Goal: Transaction & Acquisition: Purchase product/service

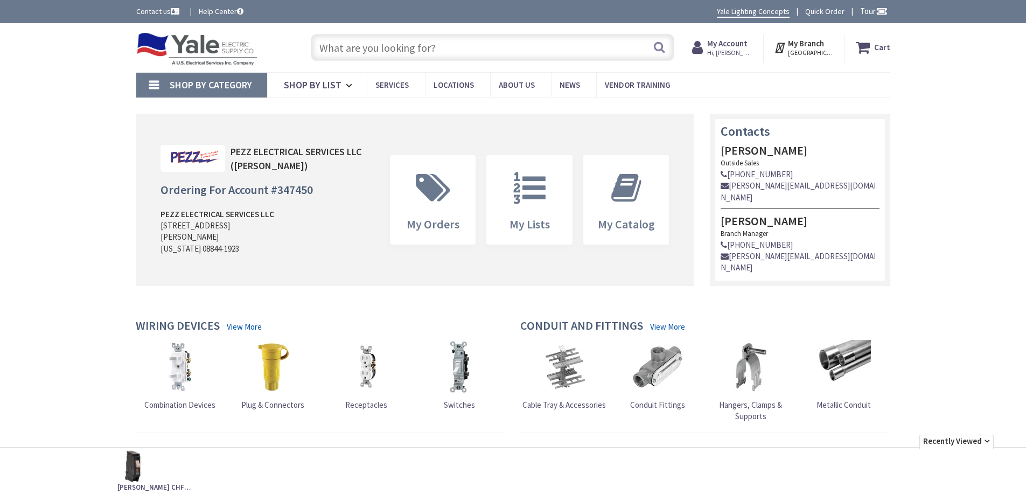
type input "[GEOGRAPHIC_DATA], [GEOGRAPHIC_DATA]"
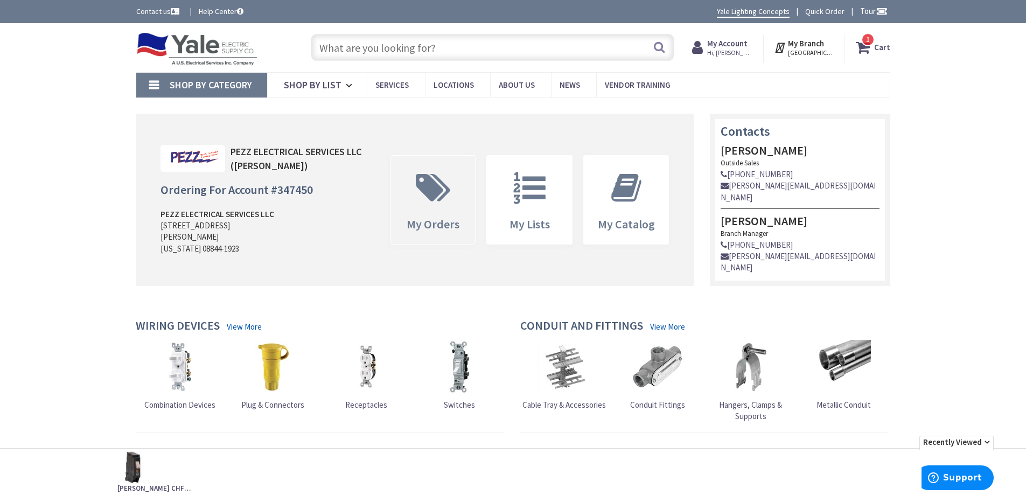
click at [456, 198] on span at bounding box center [433, 188] width 69 height 48
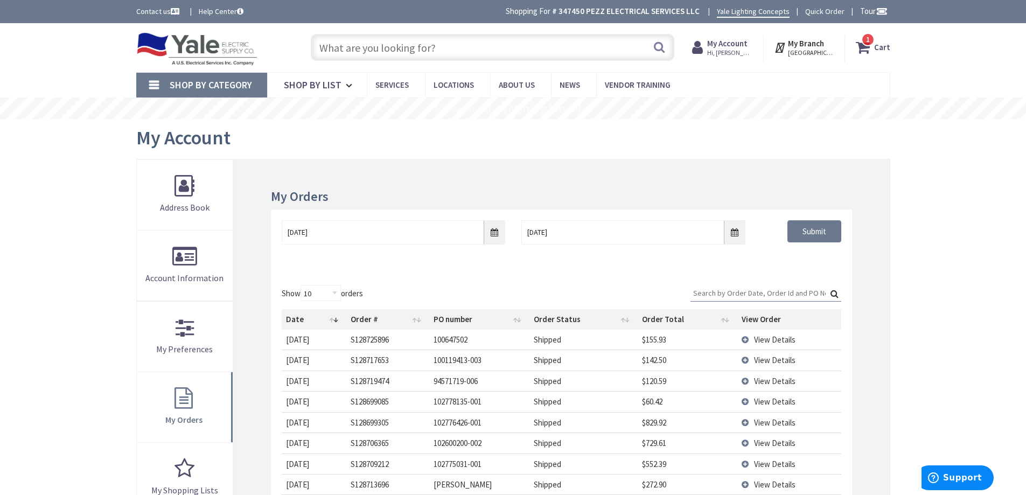
click at [724, 47] on strong "My Account" at bounding box center [727, 43] width 40 height 10
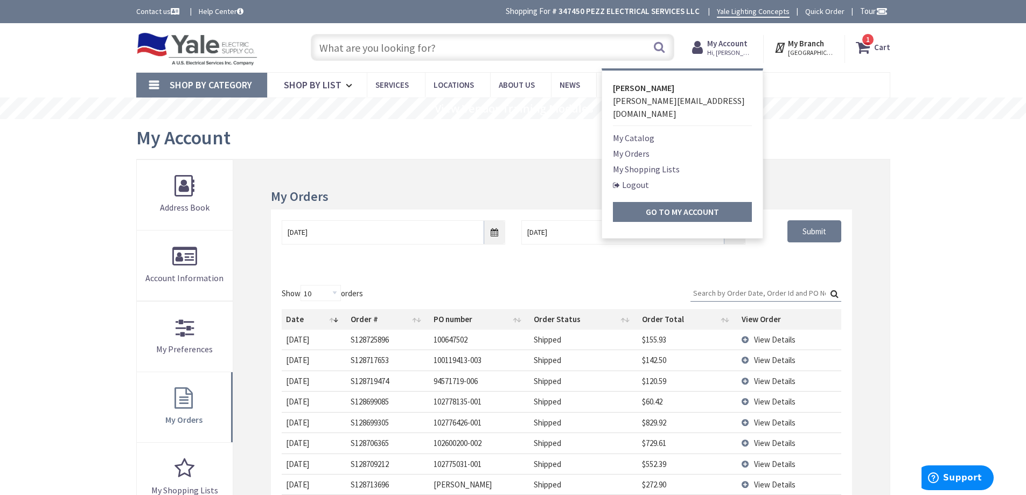
click at [670, 163] on link "My Shopping Lists" at bounding box center [646, 169] width 67 height 13
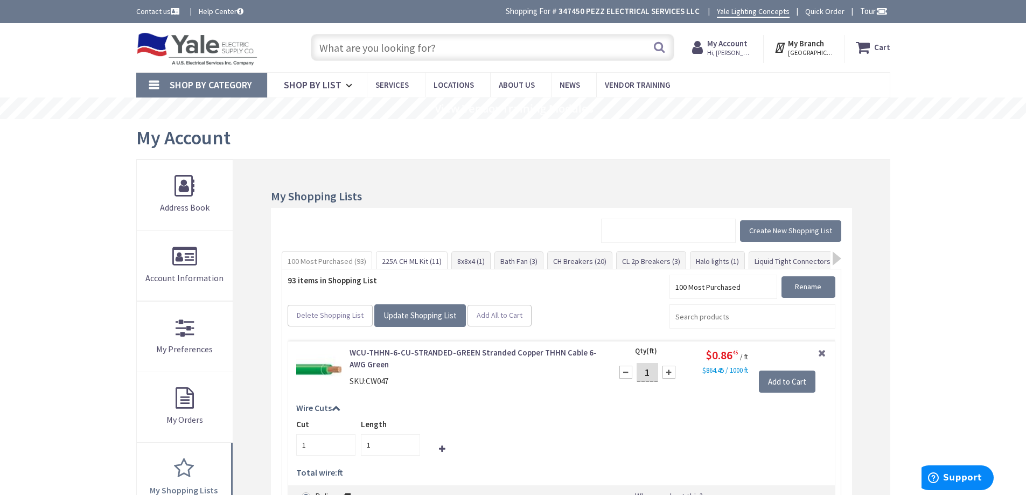
click at [437, 261] on link "225A CH ML Kit (11)" at bounding box center [412, 261] width 71 height 19
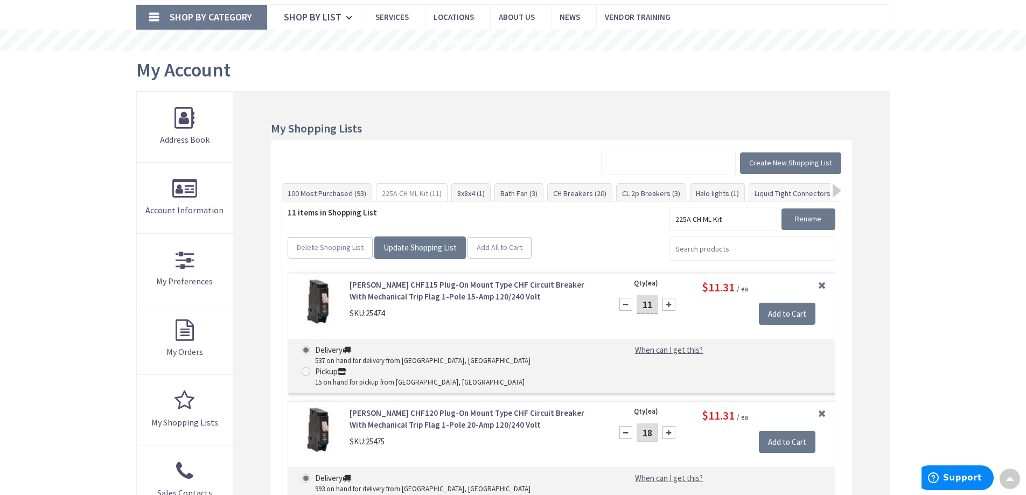
scroll to position [67, 0]
drag, startPoint x: 80, startPoint y: 167, endPoint x: 136, endPoint y: 98, distance: 88.9
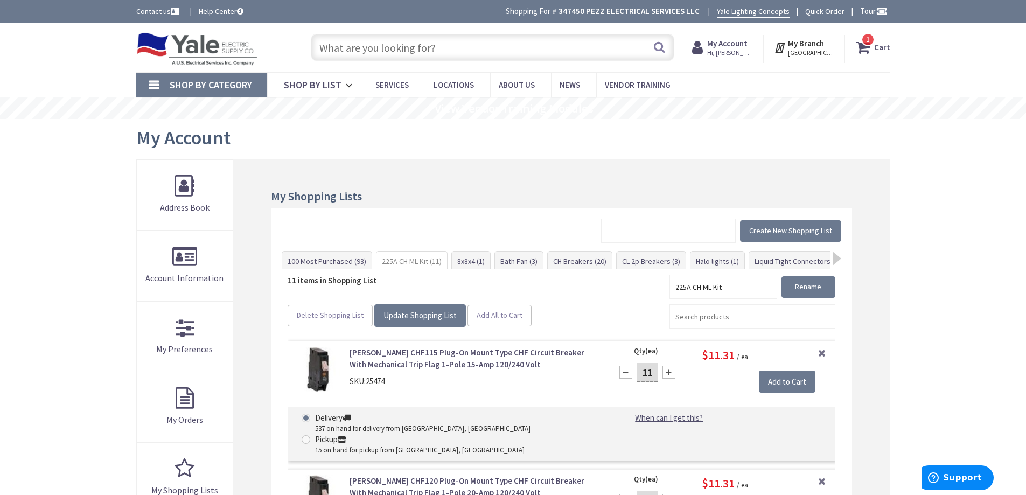
click at [482, 54] on input "text" at bounding box center [493, 47] width 364 height 27
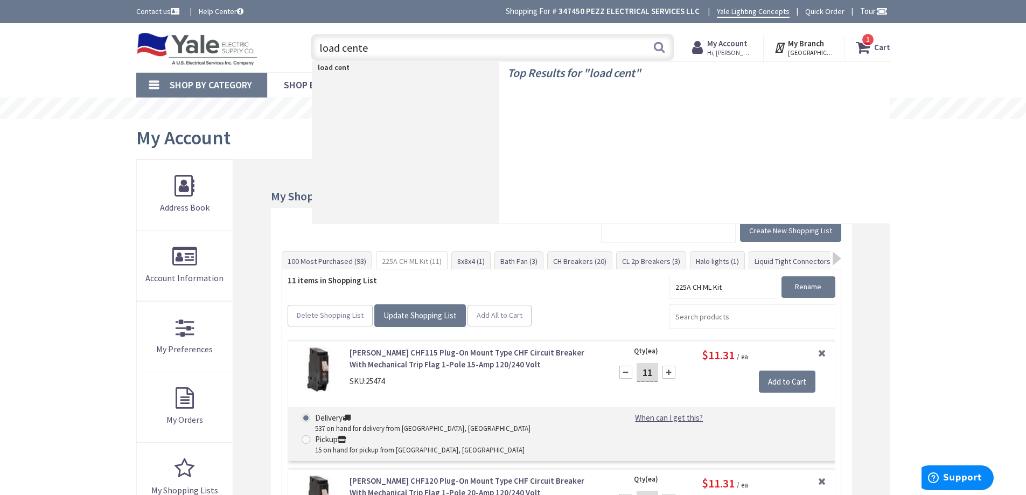
type input "load center"
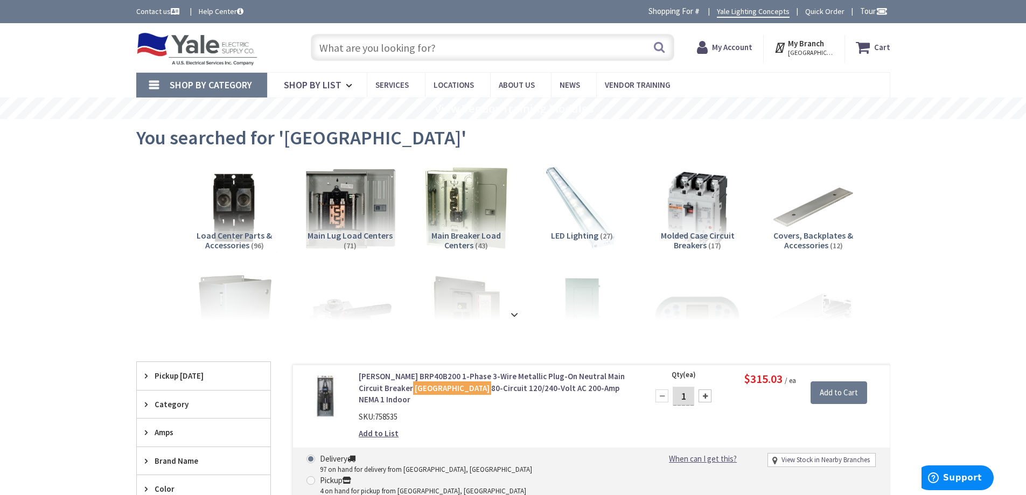
click at [364, 209] on img at bounding box center [350, 208] width 98 height 98
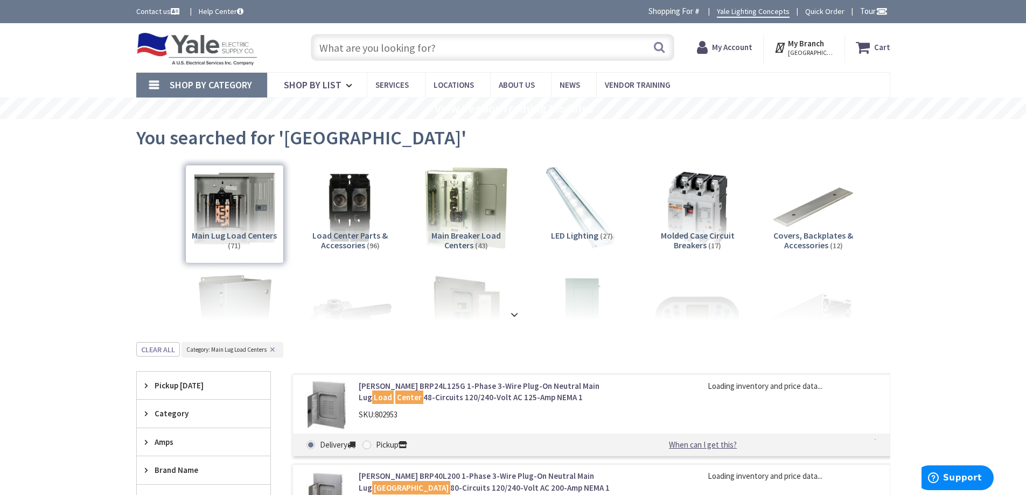
scroll to position [342, 0]
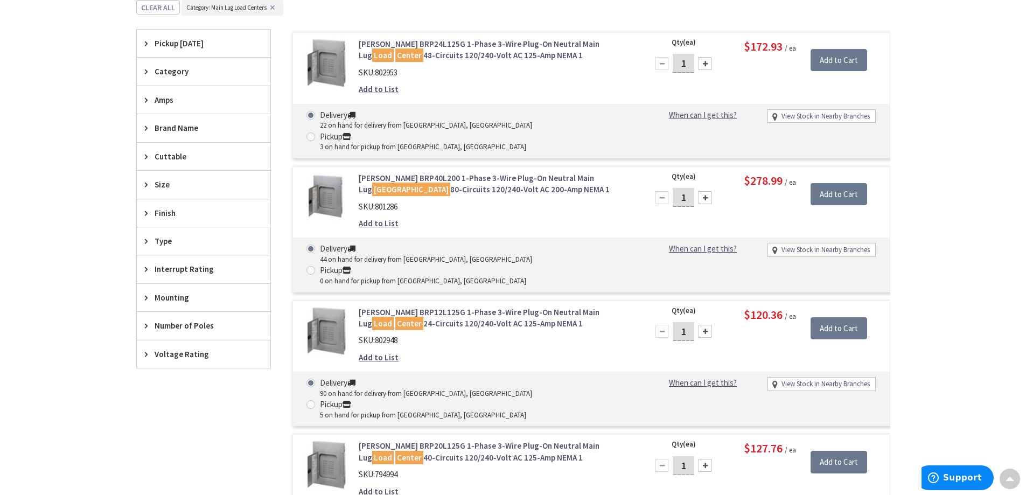
click at [175, 98] on span "Amps" at bounding box center [199, 99] width 88 height 11
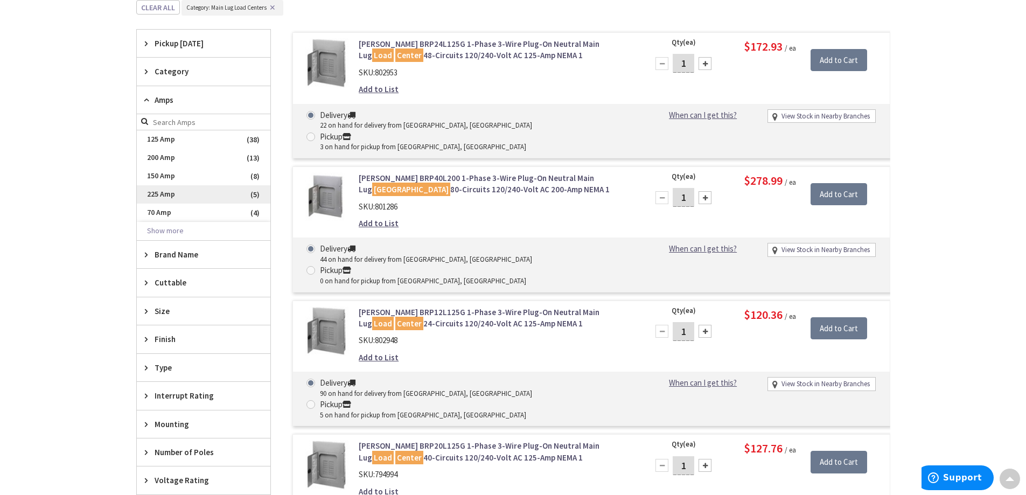
click at [168, 193] on span "225 Amp" at bounding box center [204, 194] width 134 height 18
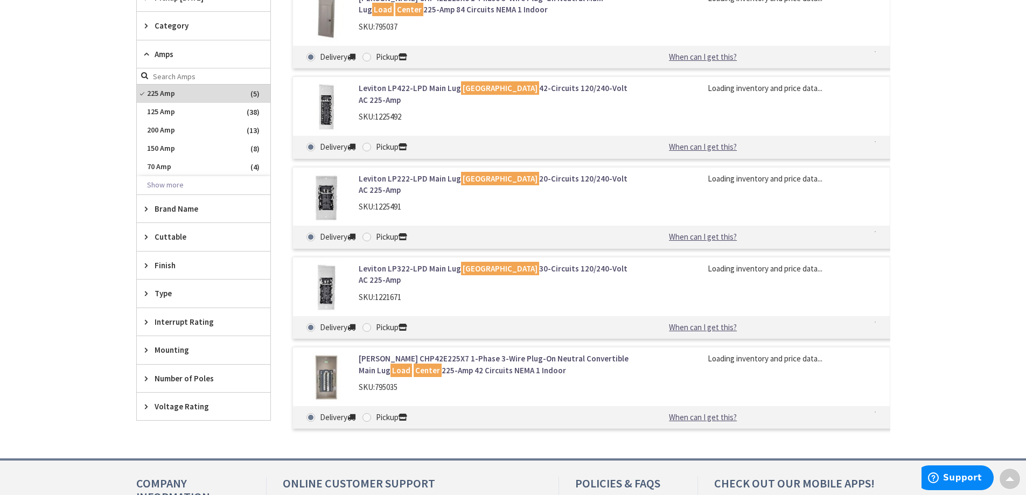
scroll to position [296, 0]
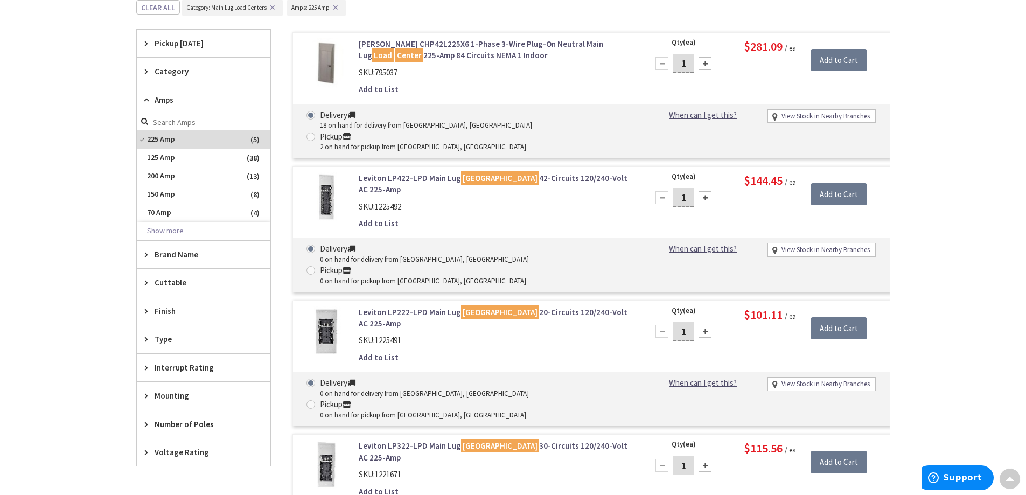
click at [168, 253] on span "Brand Name" at bounding box center [199, 254] width 88 height 11
click at [162, 317] on span "Eaton" at bounding box center [204, 312] width 134 height 18
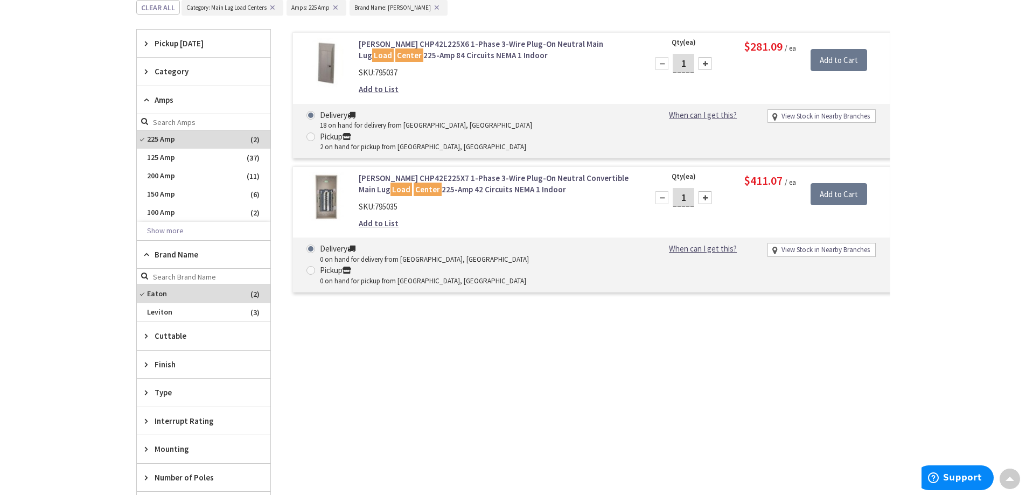
click at [63, 182] on div "Skip to Content Toggle Nav Search 1 1 1 items Cart My Cart" at bounding box center [513, 239] width 1026 height 1025
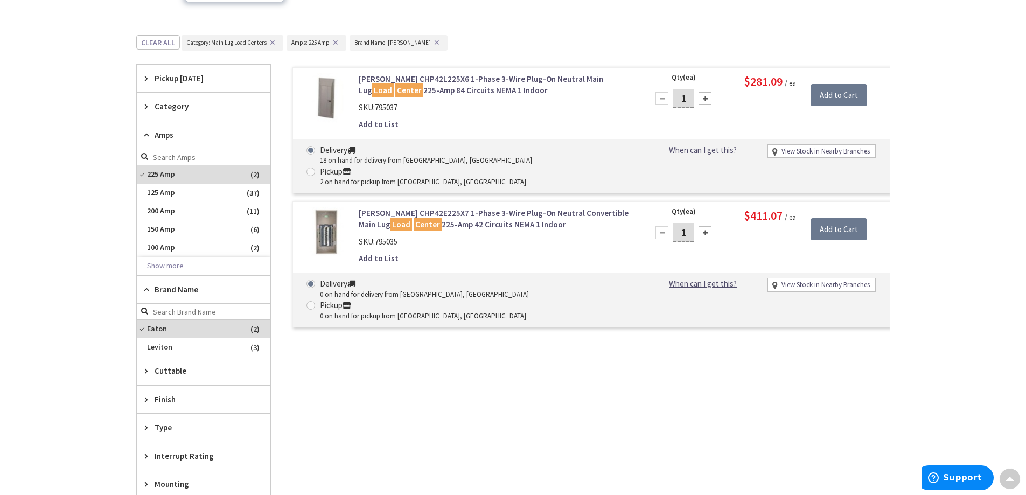
scroll to position [242, 0]
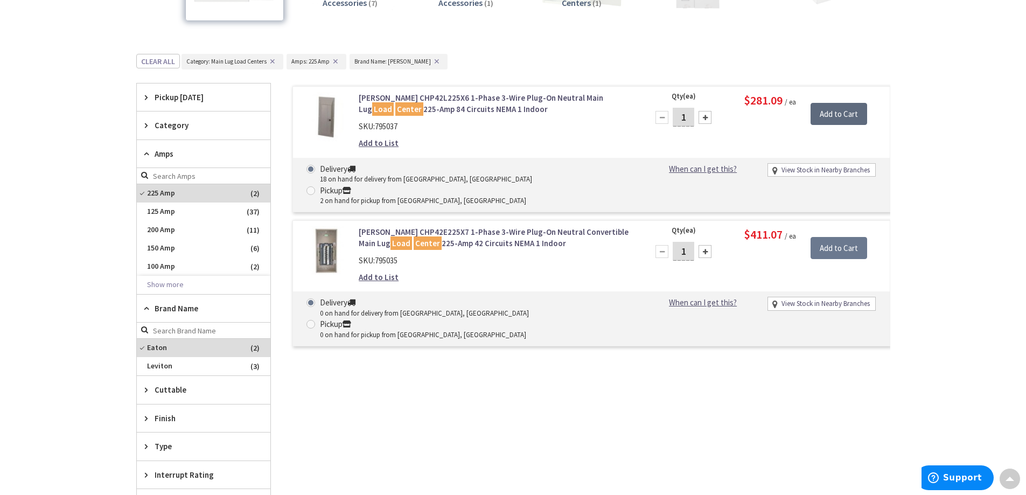
click at [825, 114] on input "Add to Cart" at bounding box center [839, 114] width 57 height 23
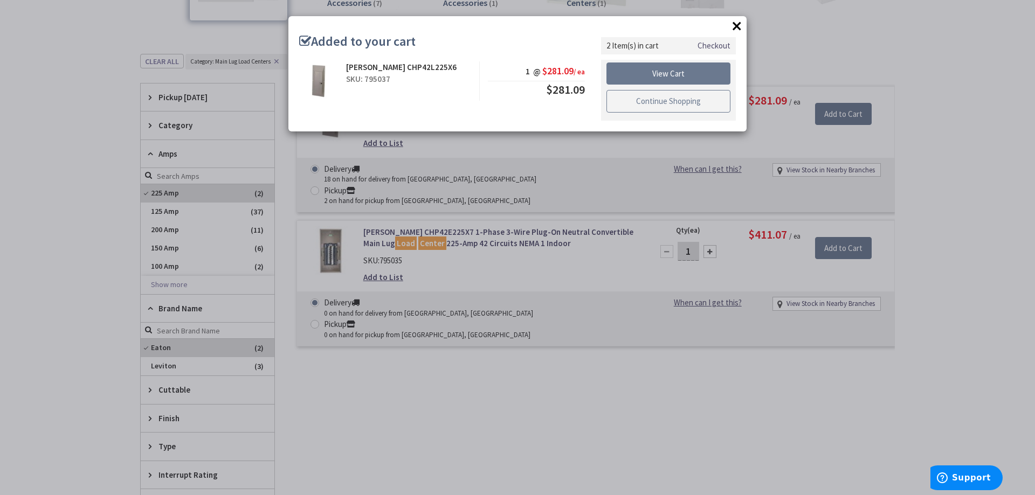
click at [669, 108] on link "Continue Shopping" at bounding box center [668, 101] width 124 height 23
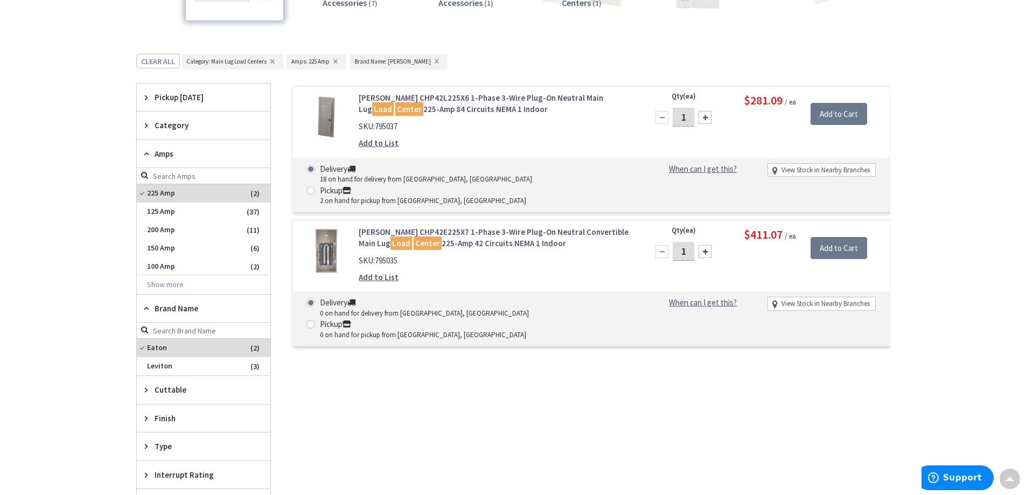
click at [447, 98] on link "Eaton CHP42L225X6 1-Phase 3-Wire Plug-On Neutral Main Lug Load Center 225-Amp 8…" at bounding box center [496, 103] width 274 height 23
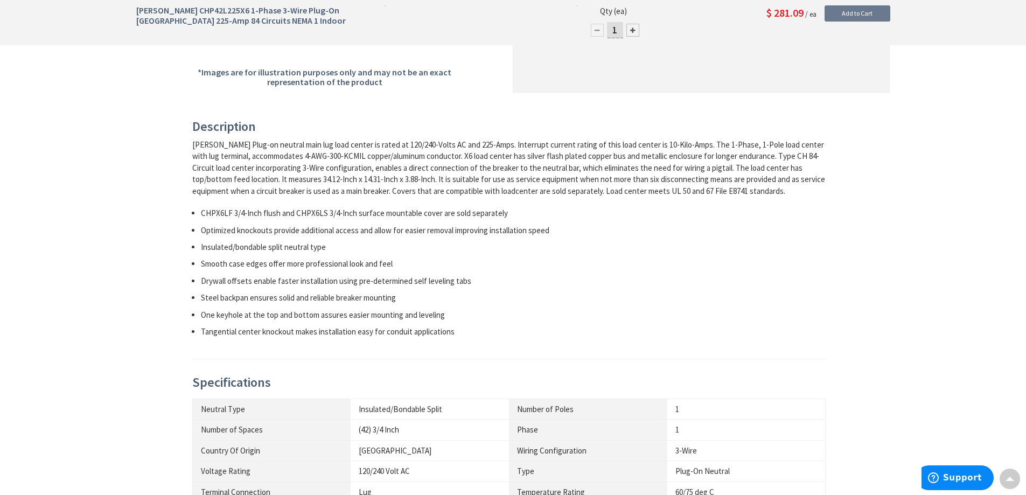
scroll to position [377, 0]
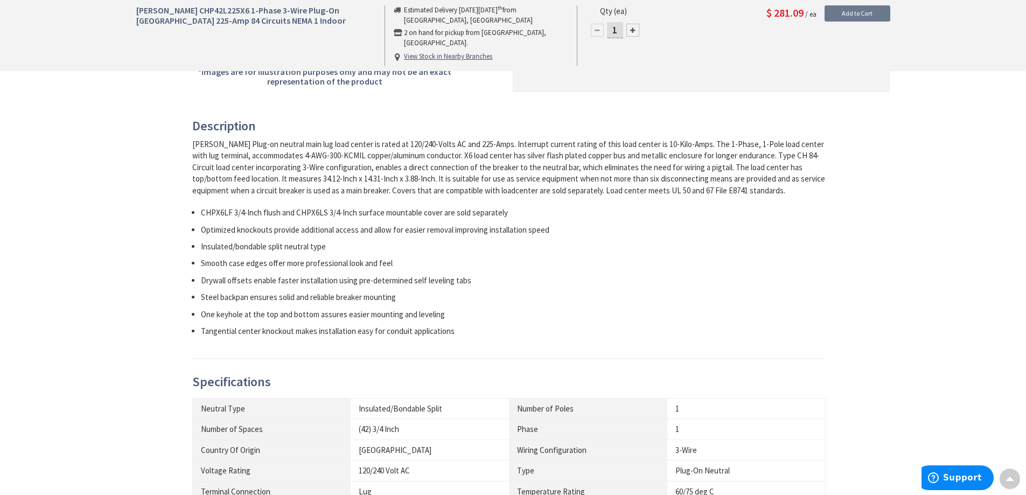
click at [305, 214] on li "CHPX6LF 3/4-Inch flush and CHPX6LS 3/4-Inch surface mountable cover are sold se…" at bounding box center [514, 212] width 626 height 11
copy li "CHPX6LS"
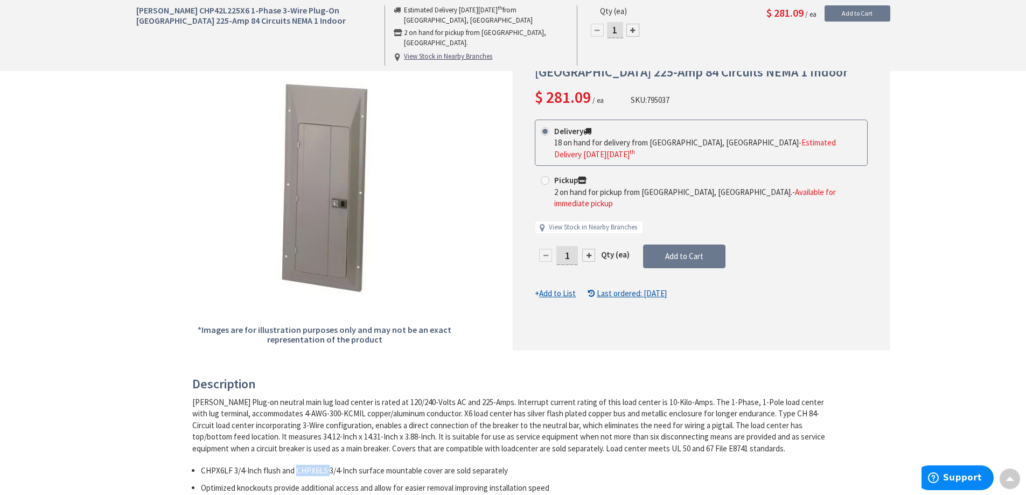
scroll to position [0, 0]
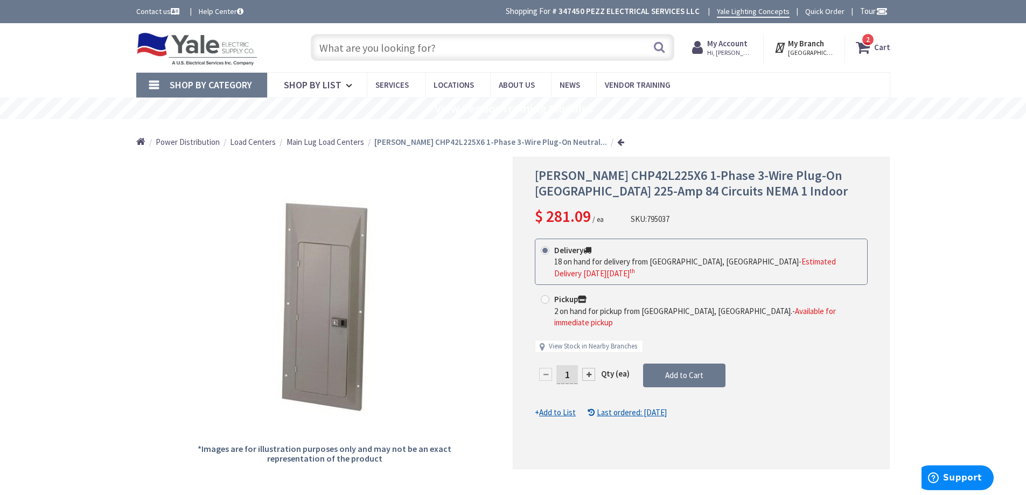
click at [473, 44] on input "text" at bounding box center [493, 47] width 364 height 27
paste input "CHPX6LS"
type input "CHPX6LS"
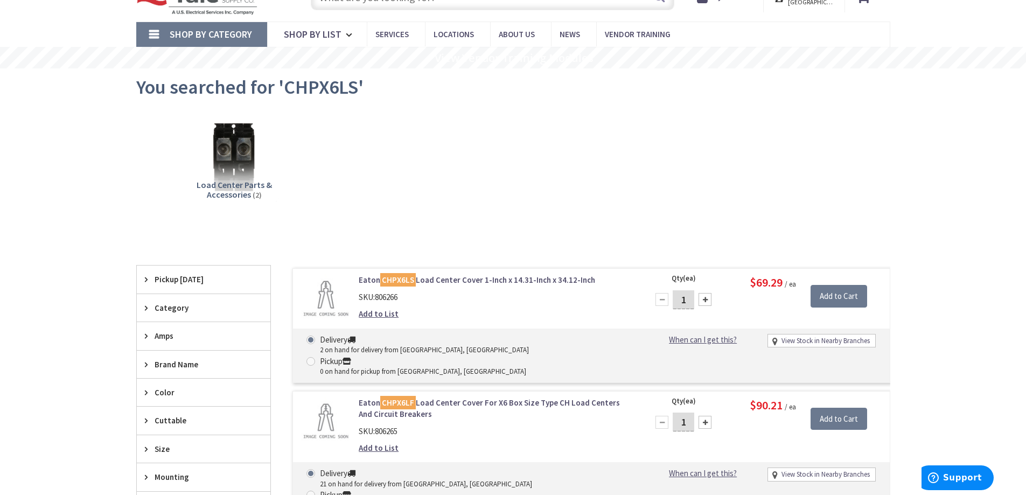
scroll to position [108, 0]
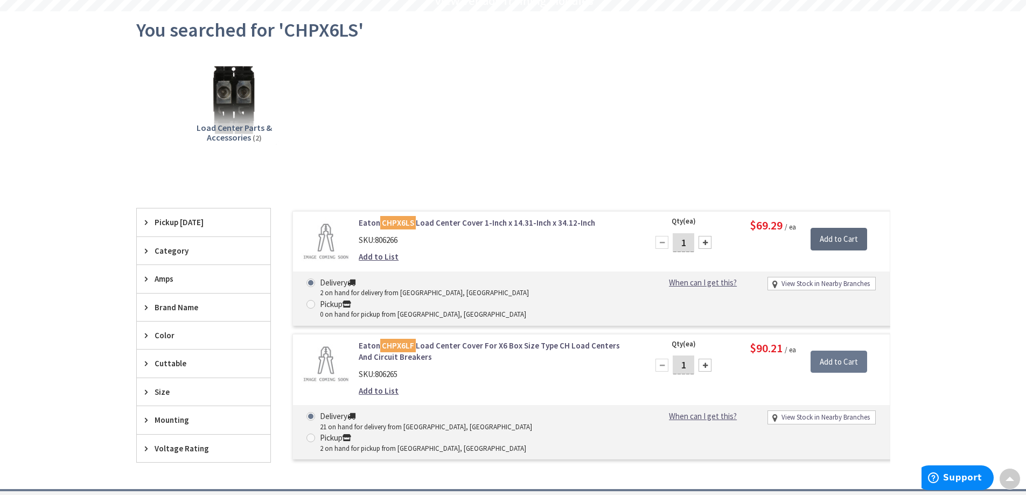
click at [830, 241] on input "Add to Cart" at bounding box center [839, 239] width 57 height 23
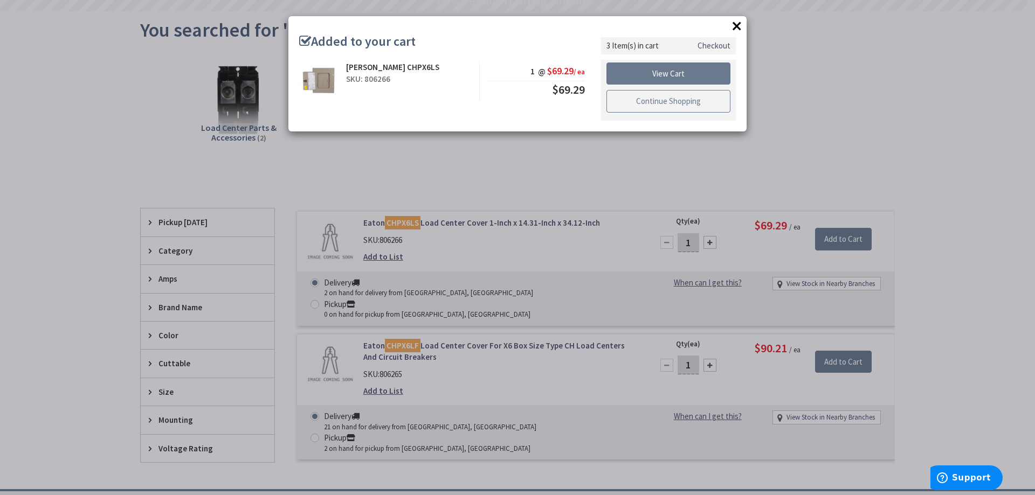
click at [684, 109] on link "Continue Shopping" at bounding box center [668, 101] width 124 height 23
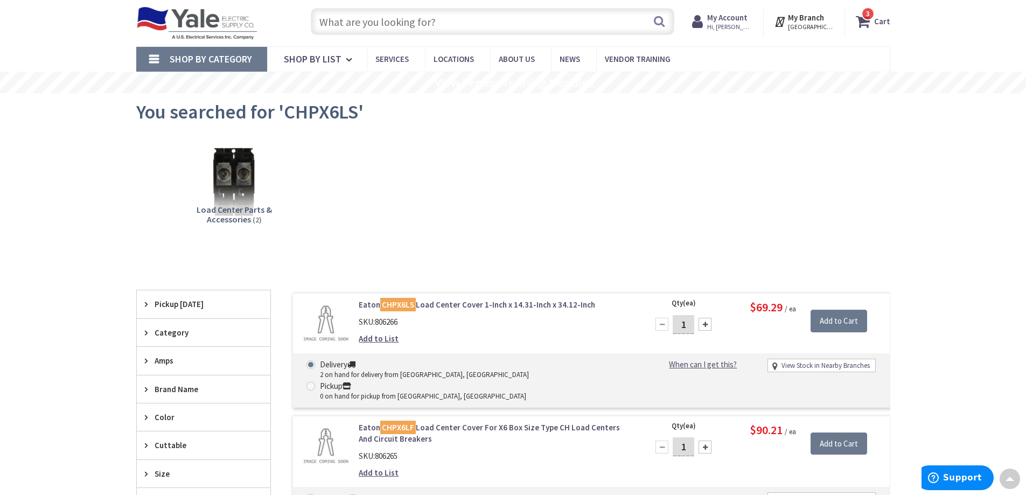
scroll to position [0, 0]
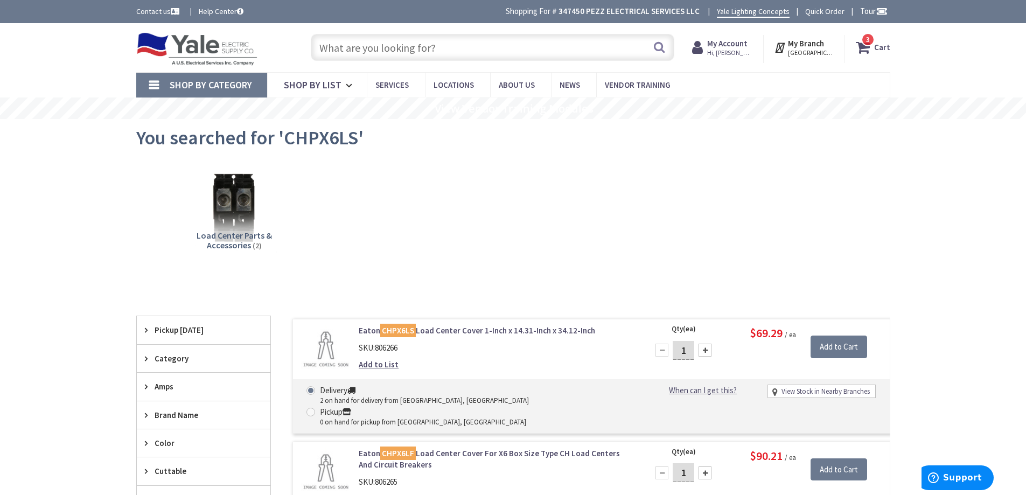
drag, startPoint x: 873, startPoint y: 45, endPoint x: 881, endPoint y: 47, distance: 8.4
click at [873, 45] on span "3 3 items" at bounding box center [868, 39] width 13 height 13
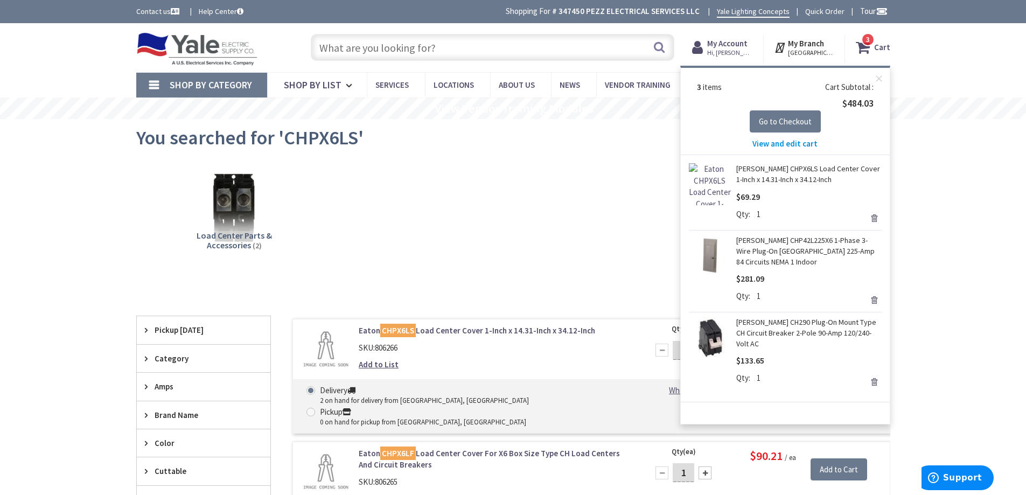
click at [878, 374] on link "Remove" at bounding box center [874, 381] width 15 height 15
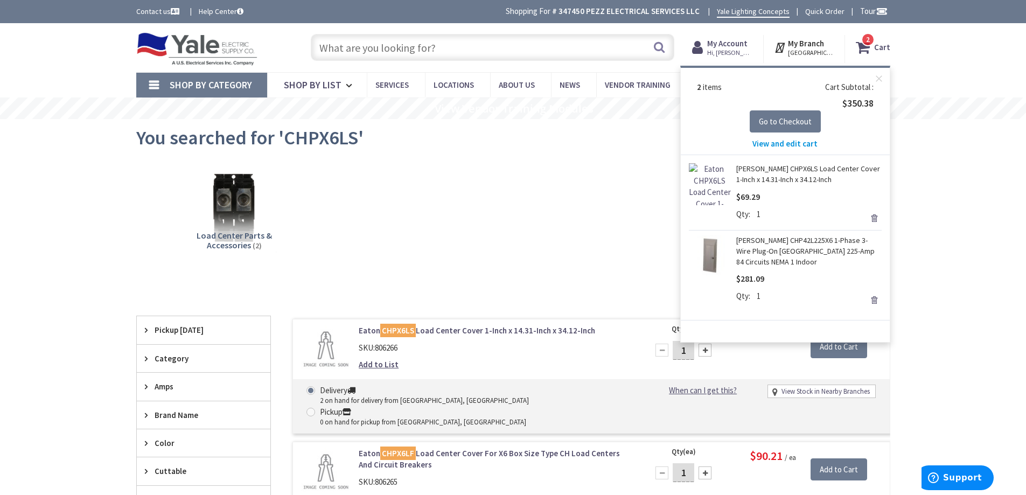
click at [475, 49] on input "text" at bounding box center [493, 47] width 364 height 27
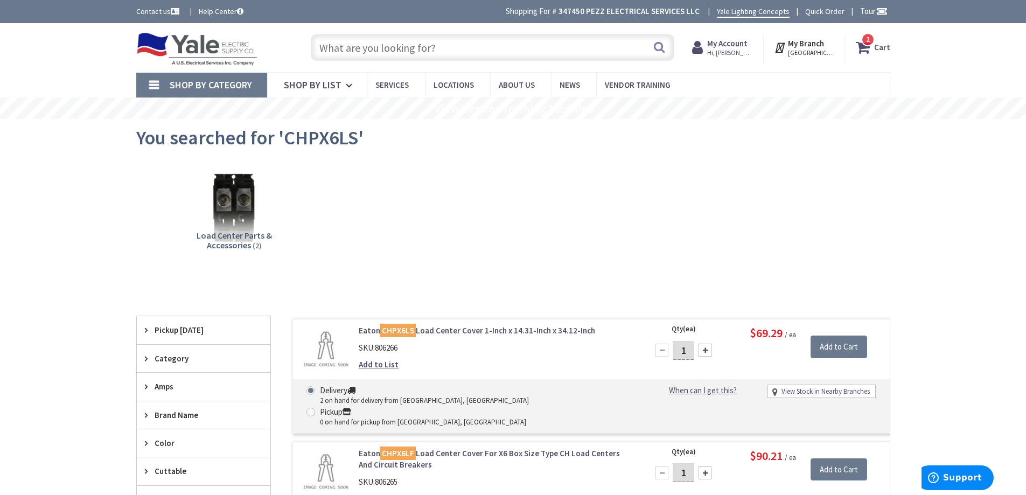
click at [856, 38] on link "2 2 items Cart" at bounding box center [873, 47] width 34 height 19
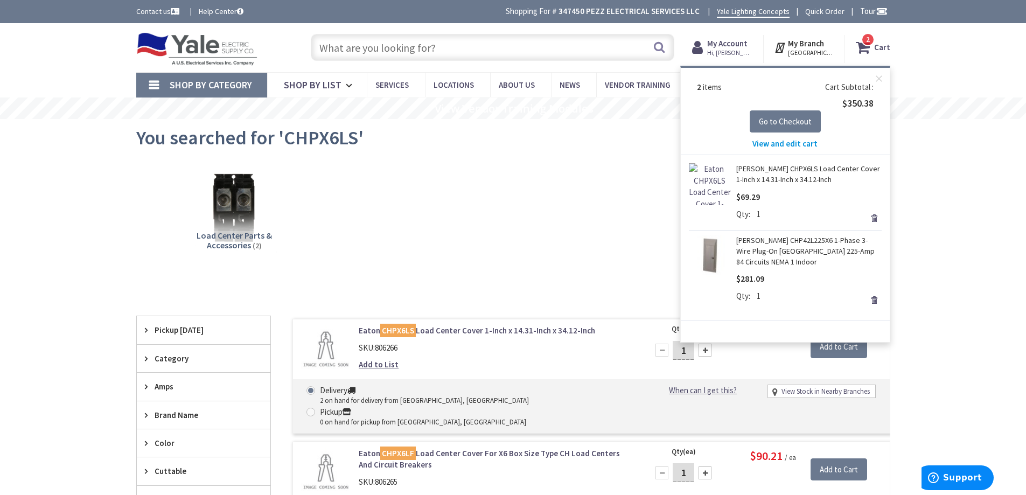
drag, startPoint x: 475, startPoint y: 49, endPoint x: 481, endPoint y: 52, distance: 6.0
click at [481, 52] on input "text" at bounding box center [493, 47] width 364 height 27
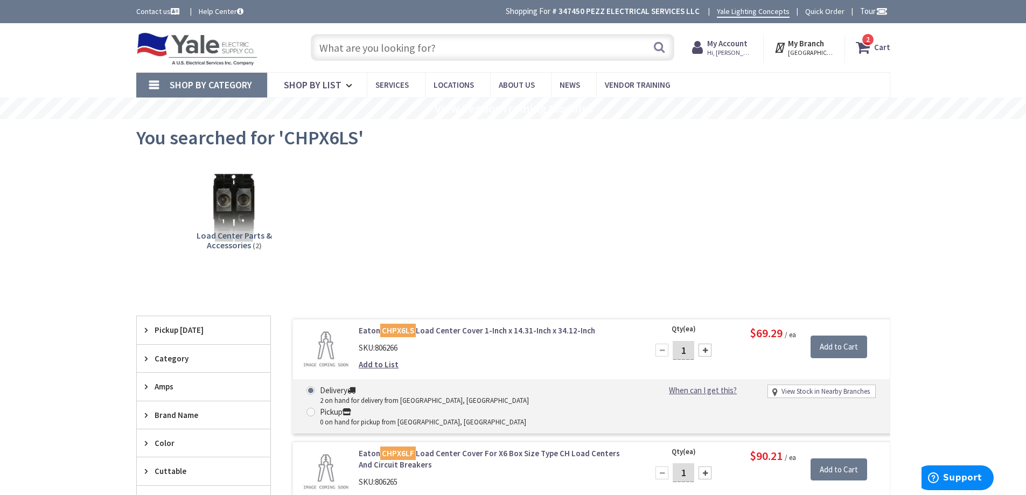
click at [485, 47] on input "text" at bounding box center [493, 47] width 364 height 27
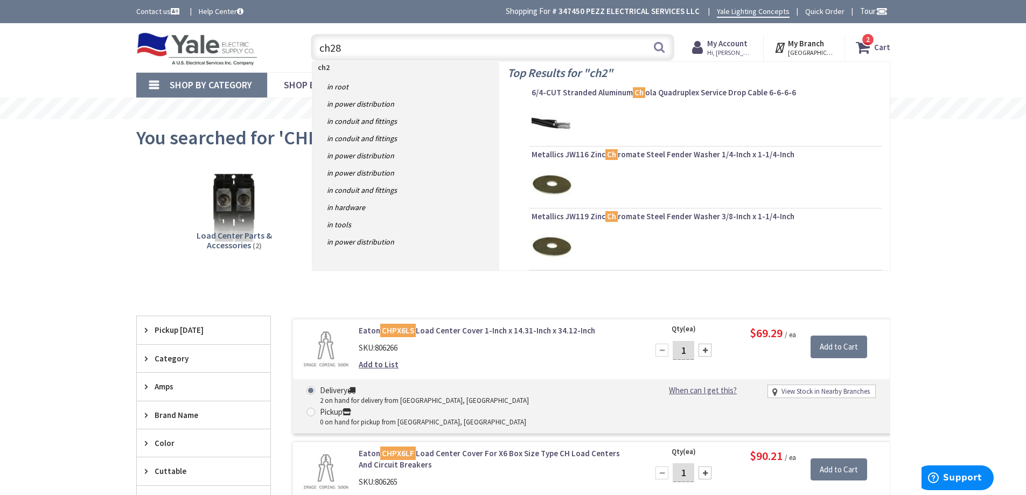
type input "ch280"
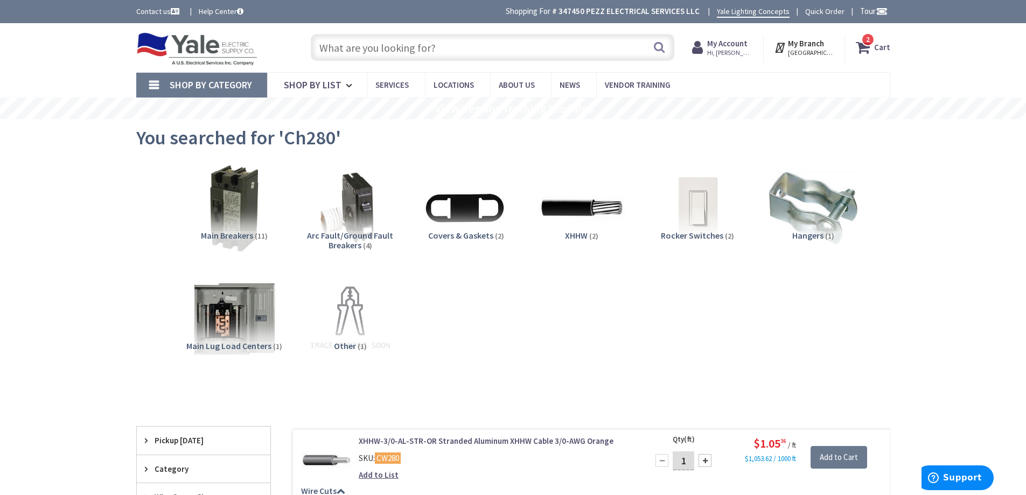
click at [730, 48] on span "Hi, [PERSON_NAME]" at bounding box center [730, 52] width 46 height 9
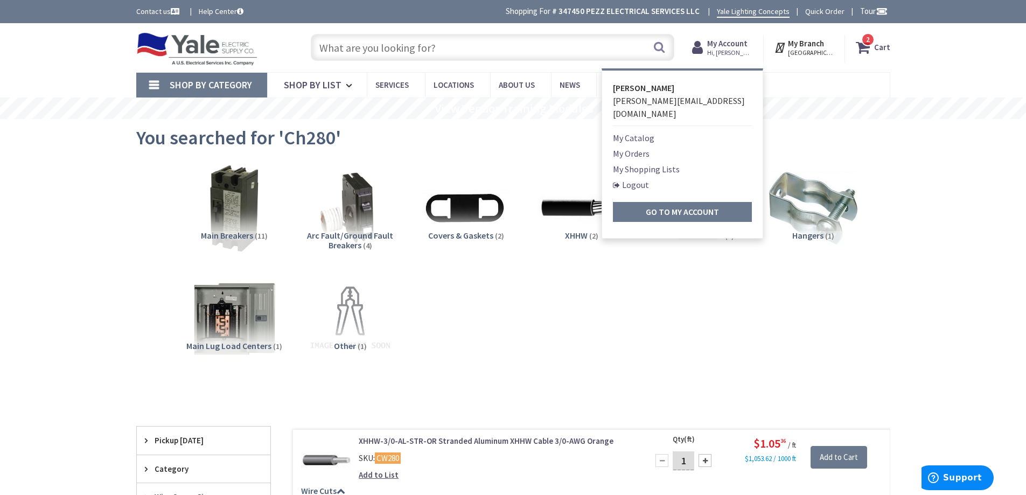
click at [641, 147] on link "My Orders" at bounding box center [631, 153] width 37 height 13
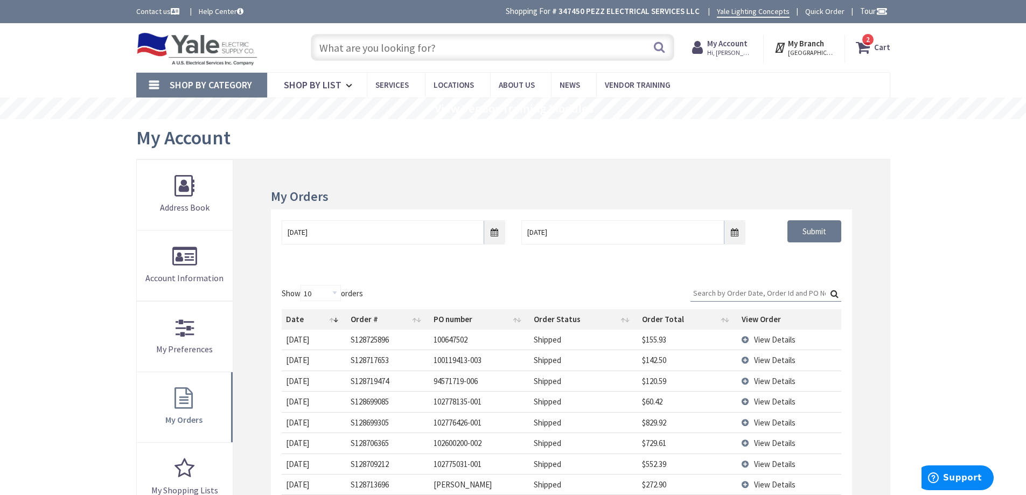
scroll to position [216, 0]
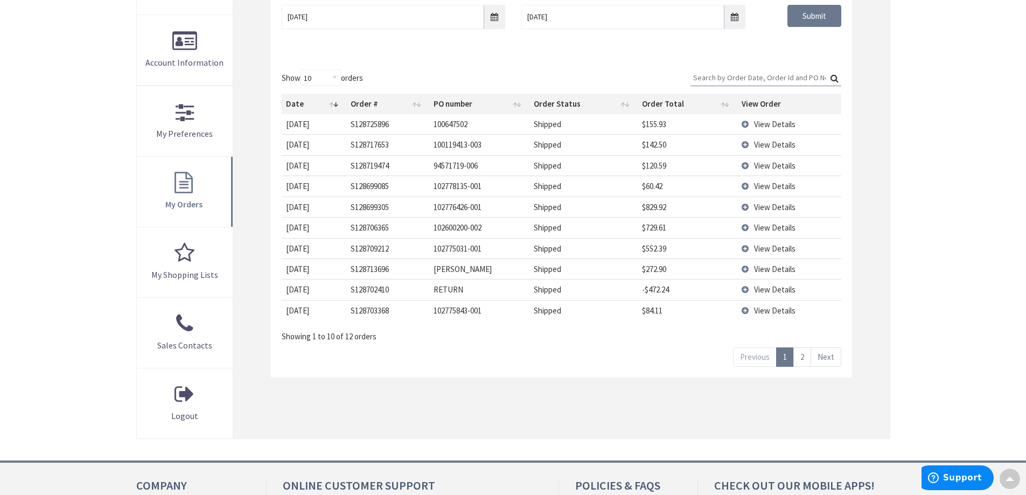
click at [747, 127] on td "View Details" at bounding box center [789, 124] width 103 height 20
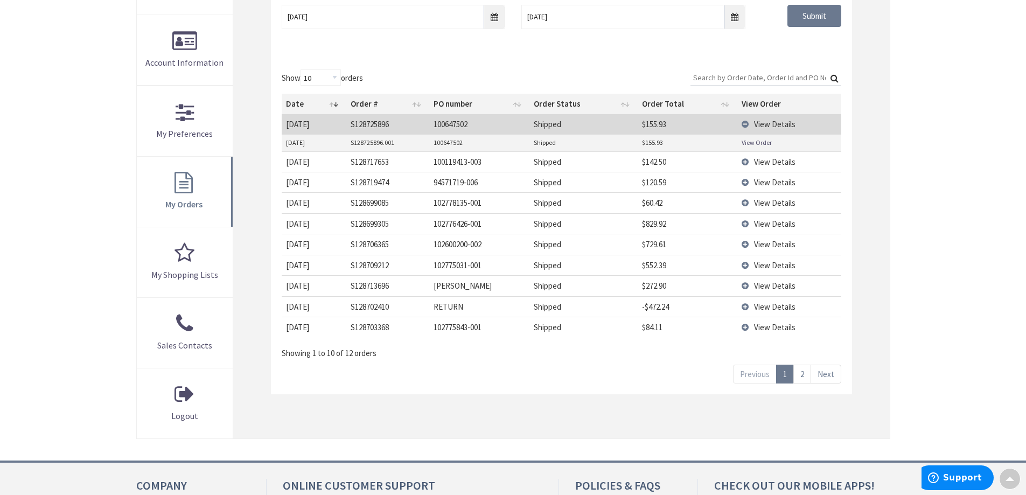
drag, startPoint x: 744, startPoint y: 125, endPoint x: 745, endPoint y: 133, distance: 8.2
click at [744, 125] on td "View Details" at bounding box center [789, 124] width 103 height 20
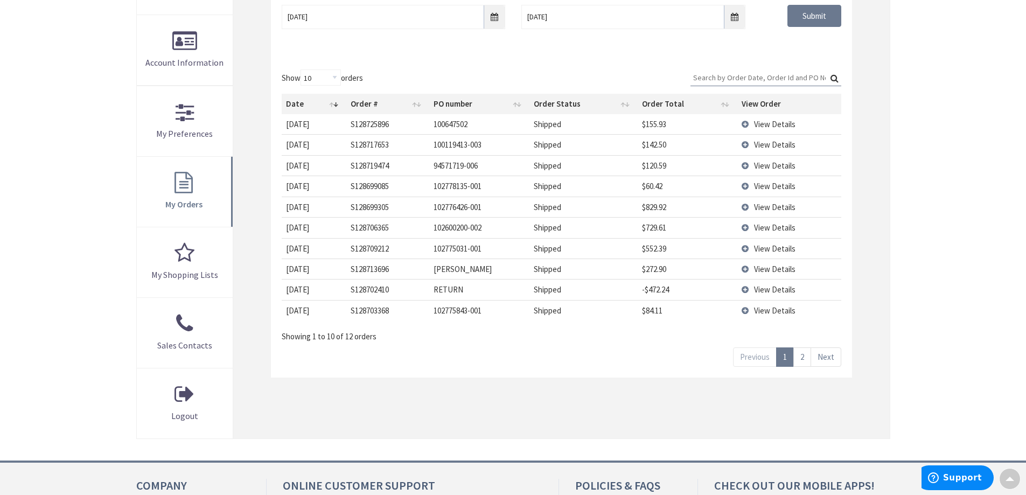
click at [745, 145] on td "View Details" at bounding box center [789, 144] width 103 height 20
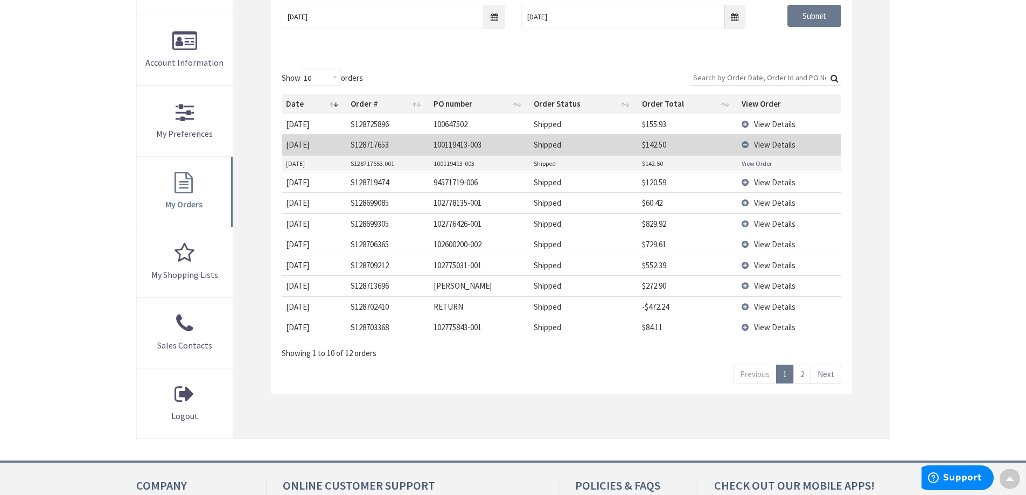
click at [755, 164] on link "View Order" at bounding box center [757, 163] width 30 height 9
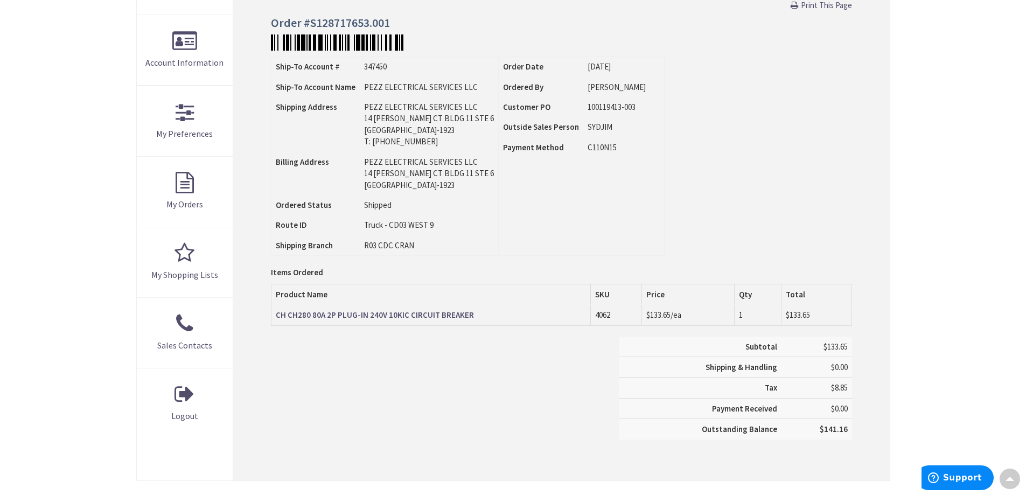
click at [429, 316] on strong "CH CH280 80A 2P PLUG-IN 240V 10KIC CIRCUIT BREAKER" at bounding box center [375, 315] width 198 height 10
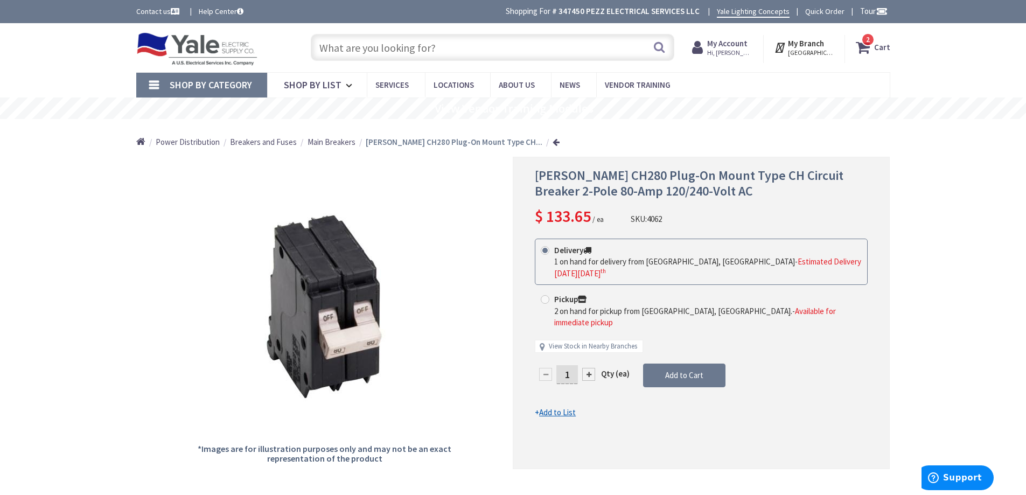
drag, startPoint x: 872, startPoint y: 44, endPoint x: 863, endPoint y: 48, distance: 10.4
click at [872, 44] on span "2 2 items" at bounding box center [868, 39] width 13 height 13
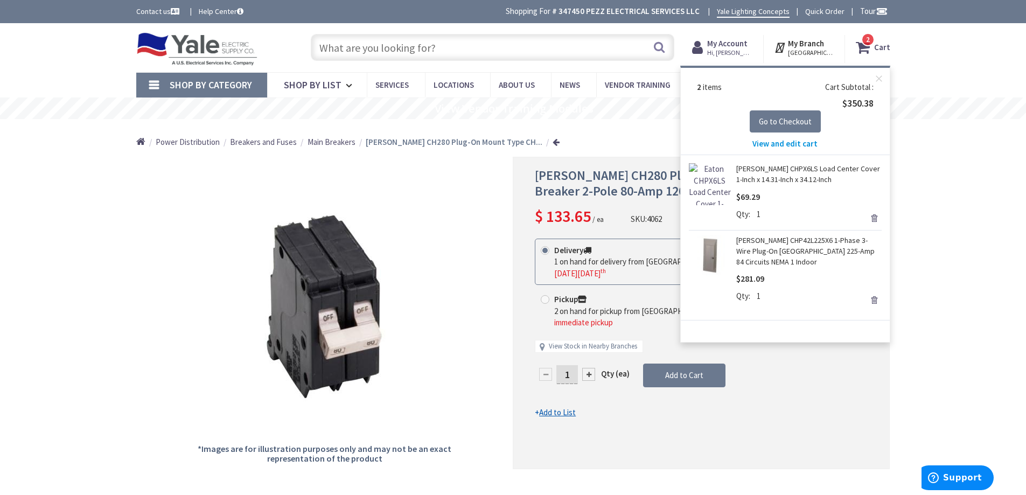
click at [777, 146] on span "View and edit cart" at bounding box center [785, 143] width 65 height 10
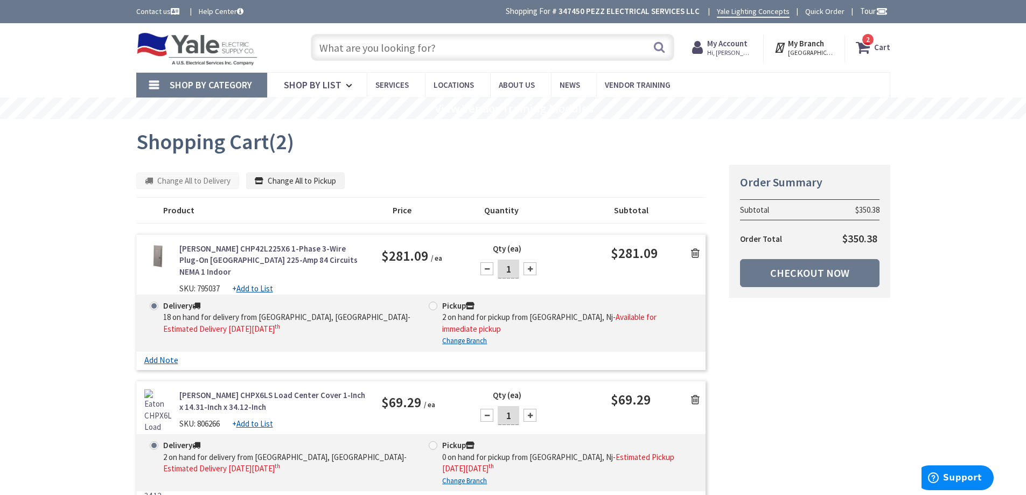
click at [207, 292] on span "SKU: 795037" at bounding box center [199, 288] width 40 height 10
copy div "795037"
click at [205, 426] on span "SKU: 806266" at bounding box center [199, 424] width 40 height 10
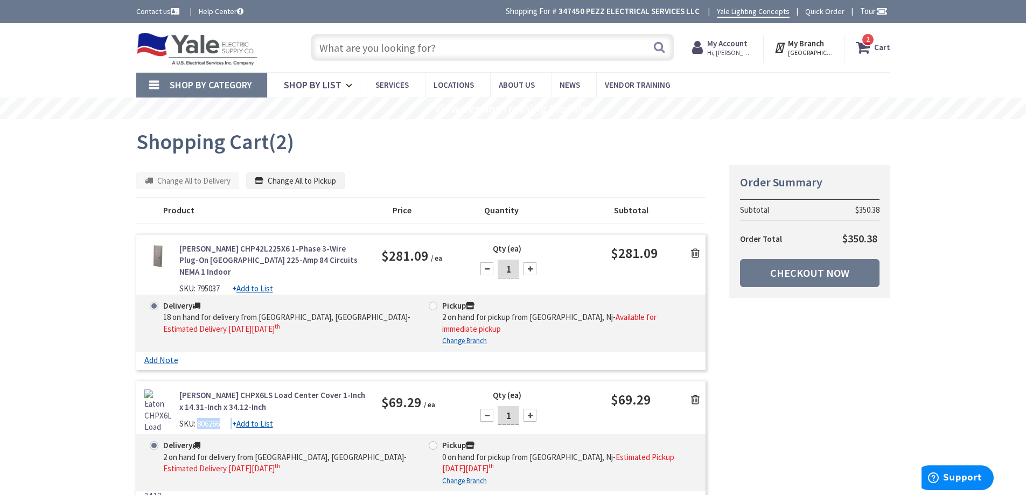
copy div "806266"
click at [813, 274] on link "Checkout Now" at bounding box center [810, 273] width 140 height 28
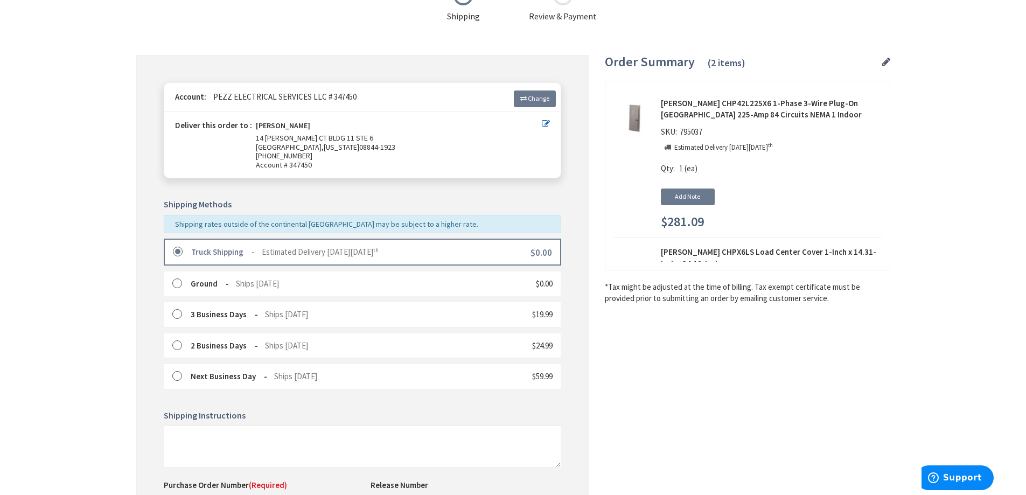
scroll to position [269, 0]
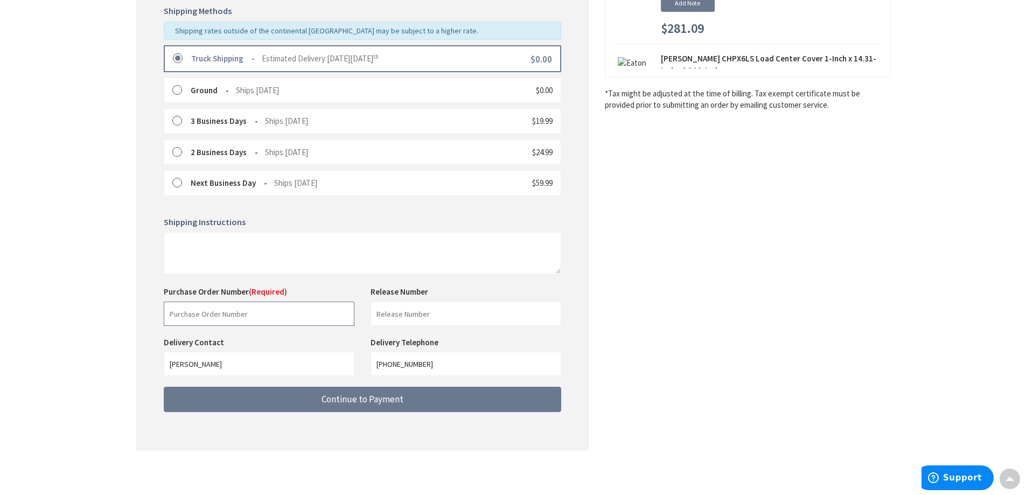
click at [239, 307] on input "text" at bounding box center [259, 314] width 191 height 24
paste input "97641241-002"
type input "97641241-002"
click at [472, 320] on input "text" at bounding box center [466, 314] width 191 height 24
type input "[PERSON_NAME]"
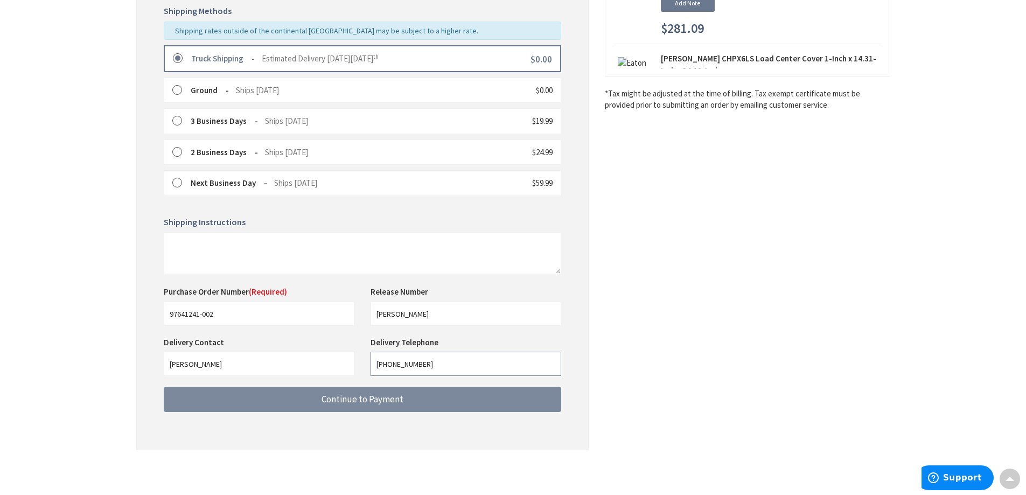
drag, startPoint x: 450, startPoint y: 369, endPoint x: 190, endPoint y: 388, distance: 261.0
click at [192, 387] on form "Truck Shipping Estimated Delivery [DATE][DATE] $0.00" at bounding box center [363, 228] width 398 height 366
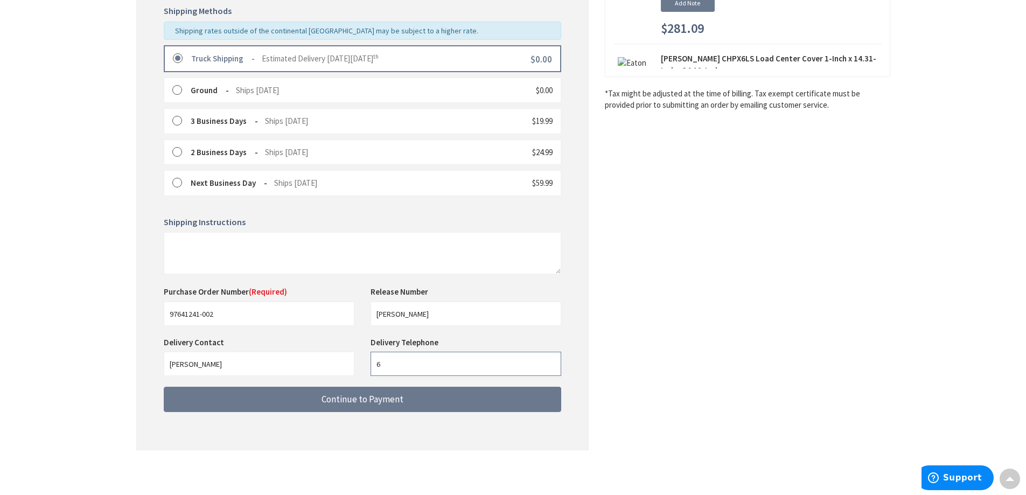
type input "6092551650"
click at [686, 455] on div "Shipping Review & Payment Estimated Total $350.38 2 Some items on your order ar…" at bounding box center [513, 124] width 754 height 674
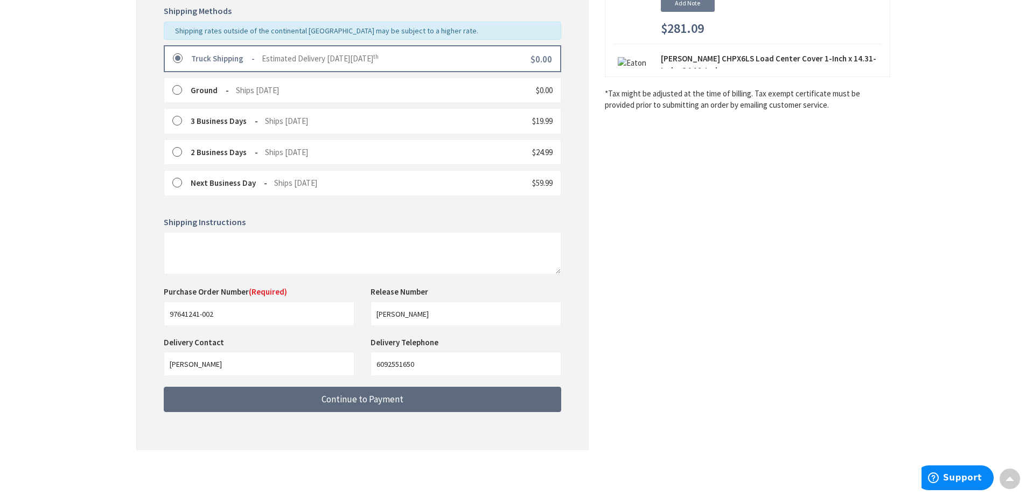
click at [405, 404] on button "Continue to Payment" at bounding box center [363, 399] width 398 height 25
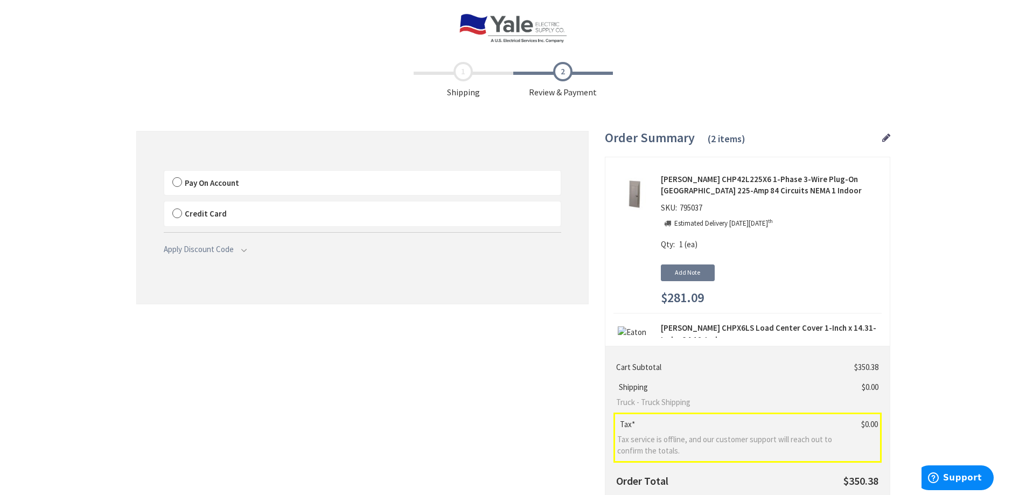
click at [175, 181] on label "Pay On Account" at bounding box center [362, 183] width 397 height 25
click at [164, 173] on input "Pay On Account" at bounding box center [164, 173] width 0 height 0
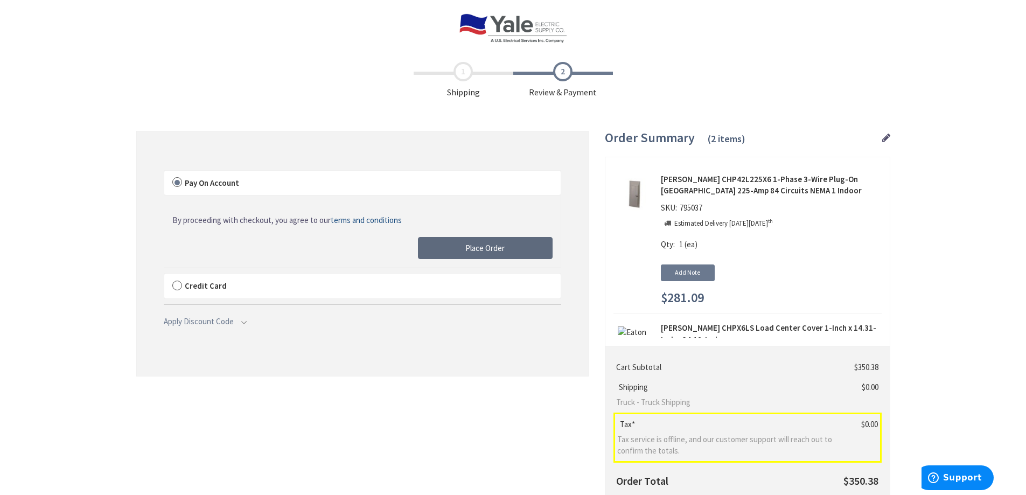
click at [473, 248] on span "Place Order" at bounding box center [485, 248] width 39 height 10
